Goal: Information Seeking & Learning: Learn about a topic

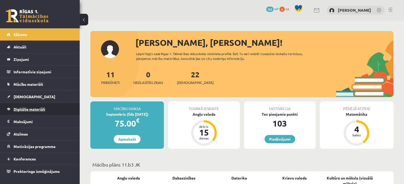
click at [23, 106] on link "Digitālie materiāli" at bounding box center [40, 109] width 66 height 12
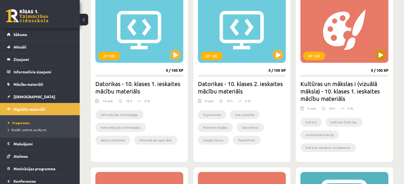
scroll to position [637, 0]
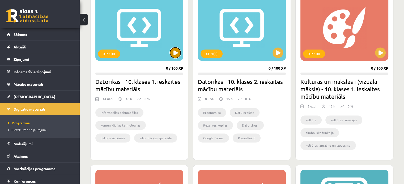
click at [178, 55] on button at bounding box center [175, 53] width 11 height 11
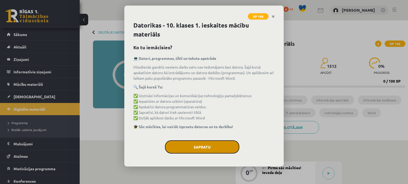
click at [210, 144] on button "Sapratu" at bounding box center [202, 147] width 74 height 13
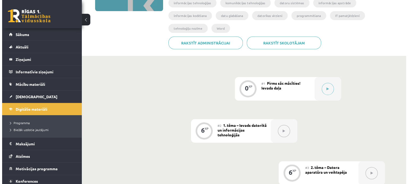
scroll to position [106, 0]
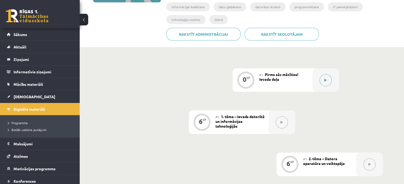
click at [312, 68] on div at bounding box center [325, 80] width 27 height 24
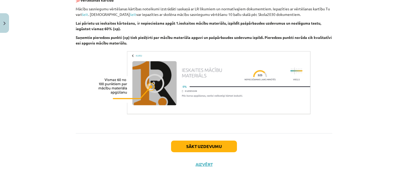
scroll to position [378, 0]
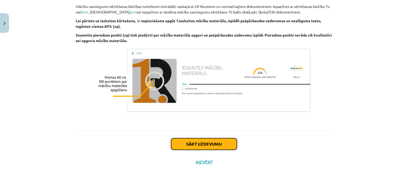
click at [184, 143] on button "Sākt uzdevumu" at bounding box center [204, 145] width 66 height 12
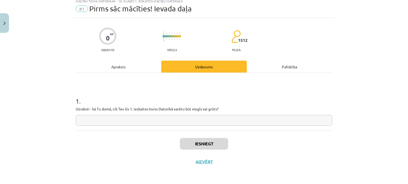
scroll to position [13, 0]
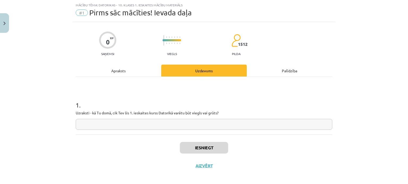
click at [126, 122] on input "text" at bounding box center [204, 124] width 256 height 11
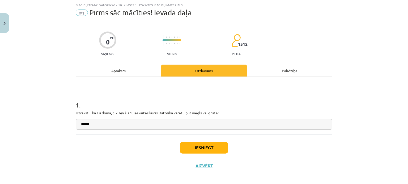
type input "******"
click at [195, 148] on button "Iesniegt" at bounding box center [204, 148] width 48 height 12
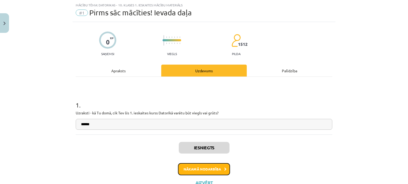
click at [204, 170] on button "Nākamā nodarbība" at bounding box center [204, 169] width 52 height 12
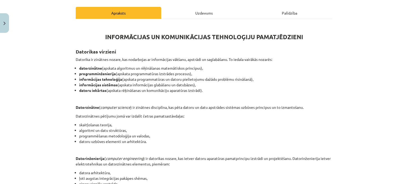
scroll to position [83, 0]
